Goal: Check status

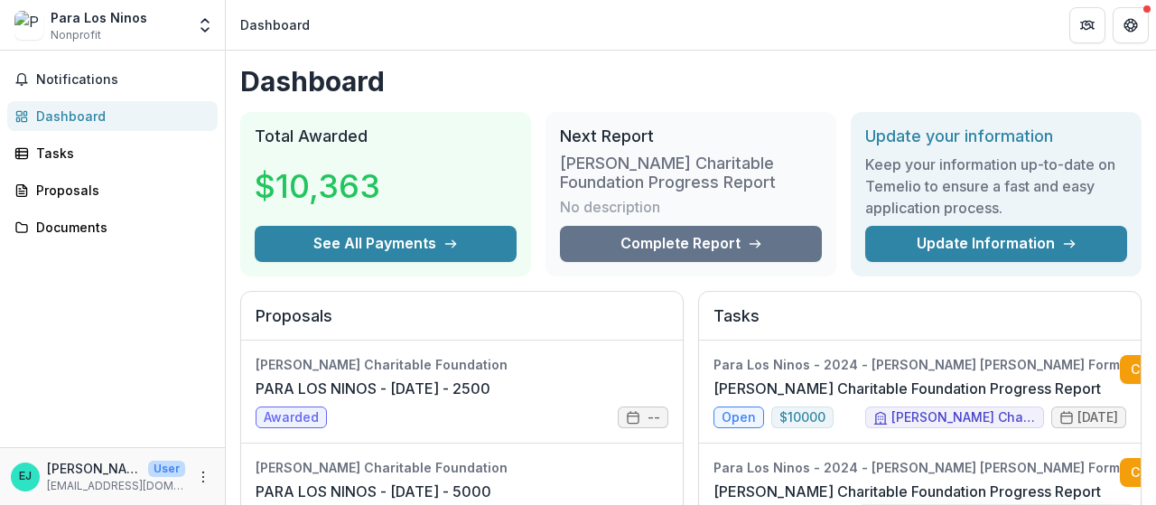
click at [704, 176] on h3 "[PERSON_NAME] Charitable Foundation Progress Report" at bounding box center [691, 173] width 262 height 39
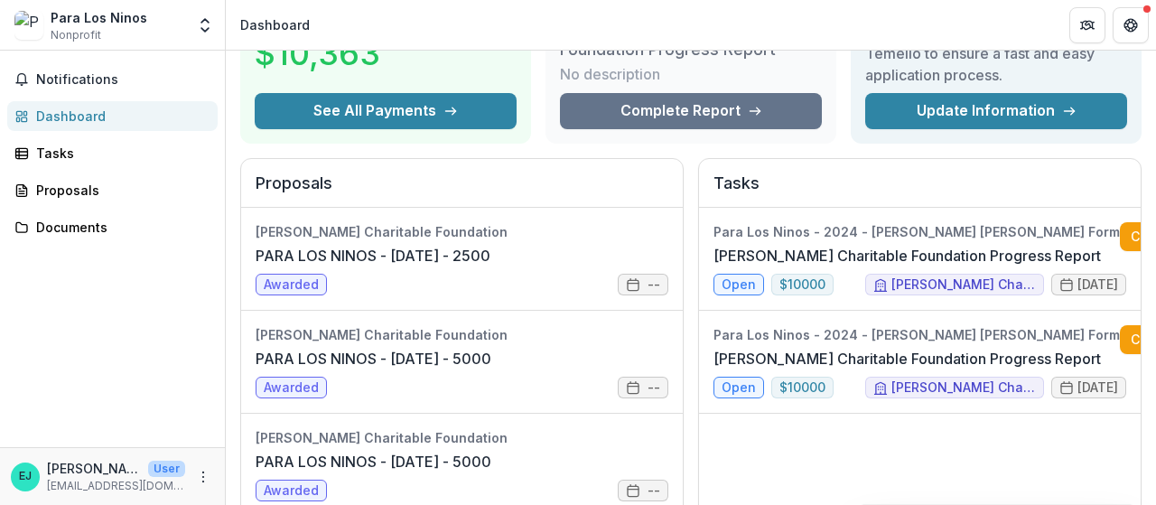
scroll to position [134, 0]
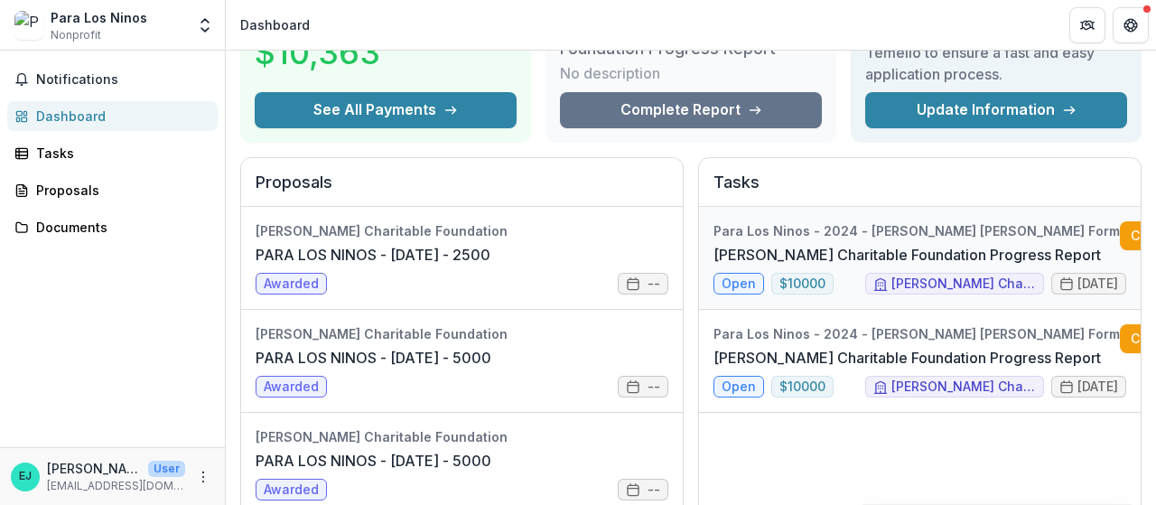
click at [849, 245] on link "[PERSON_NAME] Charitable Foundation Progress Report" at bounding box center [906, 255] width 387 height 22
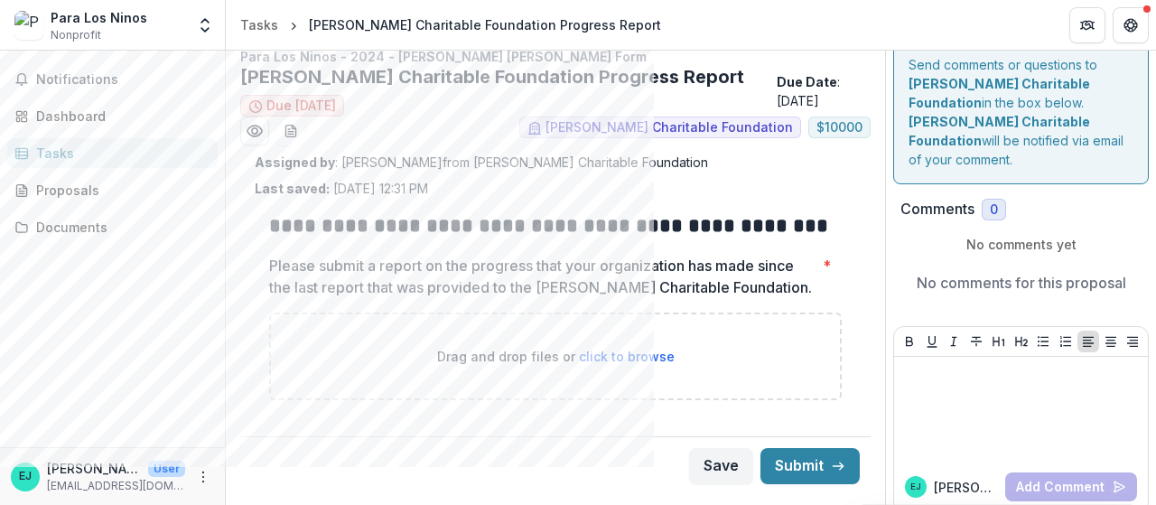
scroll to position [12, 0]
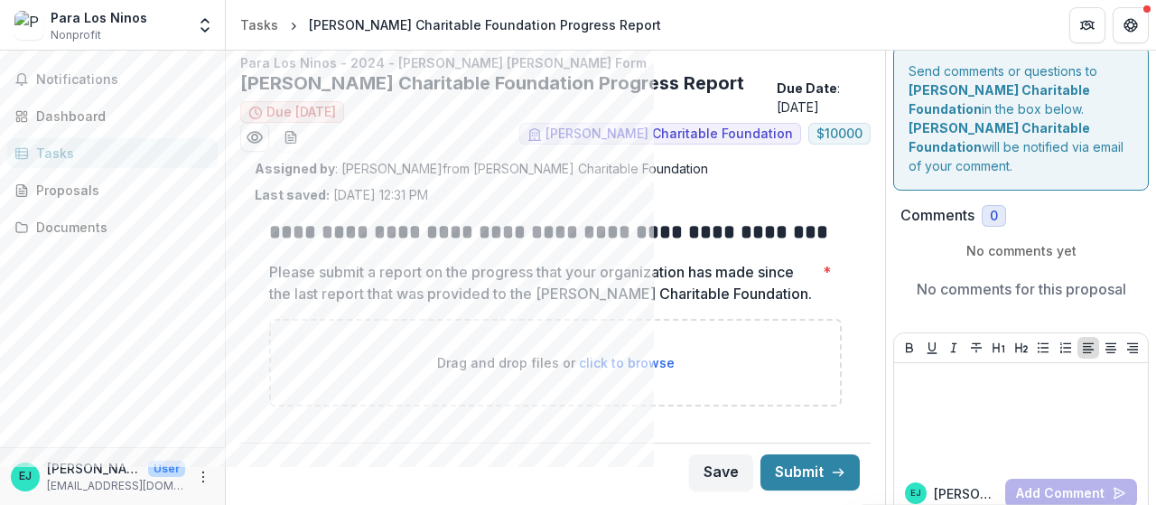
drag, startPoint x: 798, startPoint y: 294, endPoint x: 258, endPoint y: 268, distance: 540.7
click at [258, 268] on div "**********" at bounding box center [555, 319] width 601 height 231
click at [89, 121] on div "Dashboard" at bounding box center [119, 116] width 167 height 19
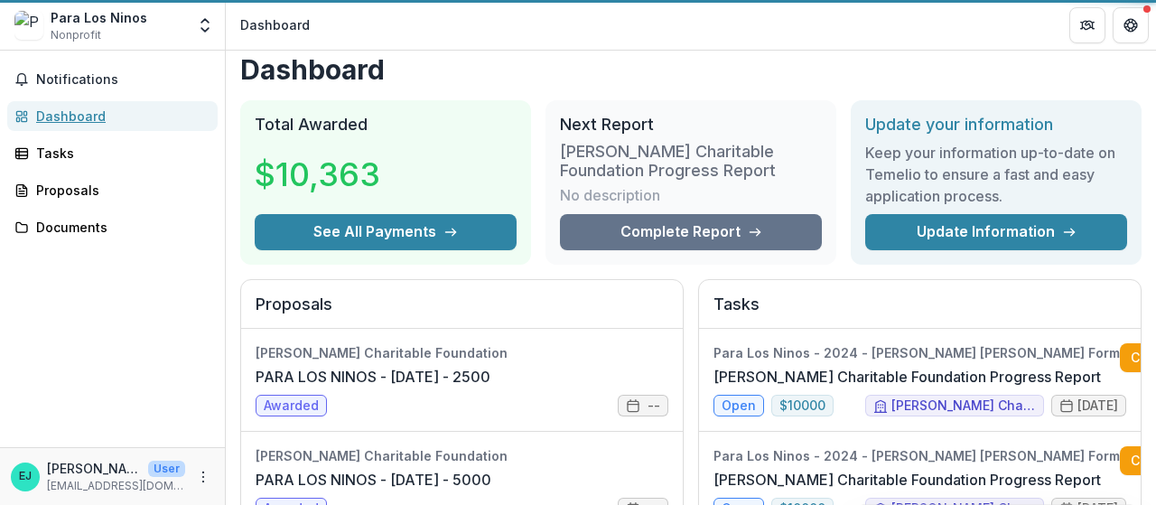
scroll to position [134, 0]
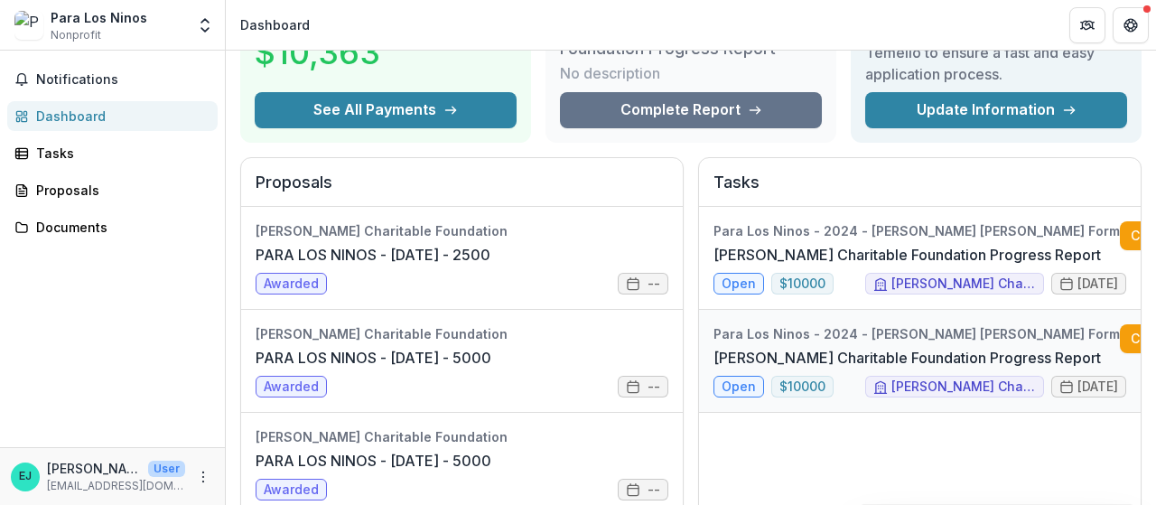
click at [856, 350] on link "[PERSON_NAME] Charitable Foundation Progress Report" at bounding box center [906, 358] width 387 height 22
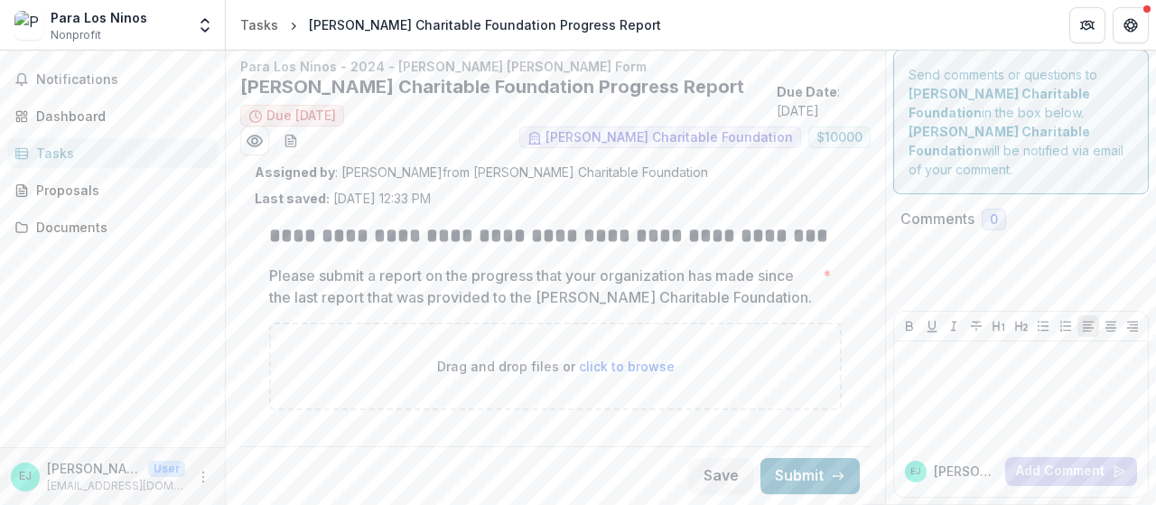
scroll to position [12, 0]
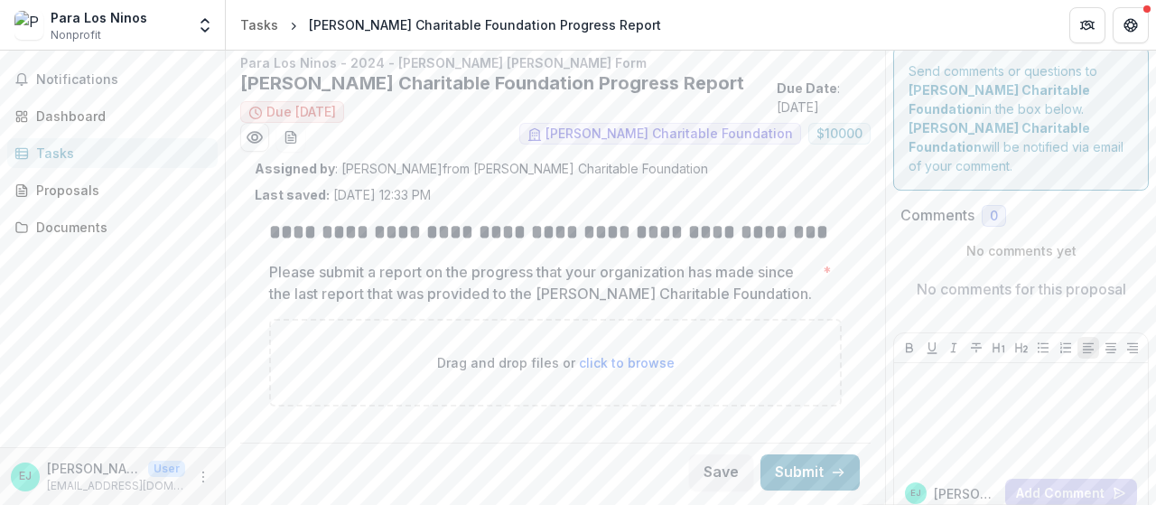
click at [777, 257] on div "**********" at bounding box center [555, 319] width 573 height 231
